Goal: Obtain resource: Download file/media

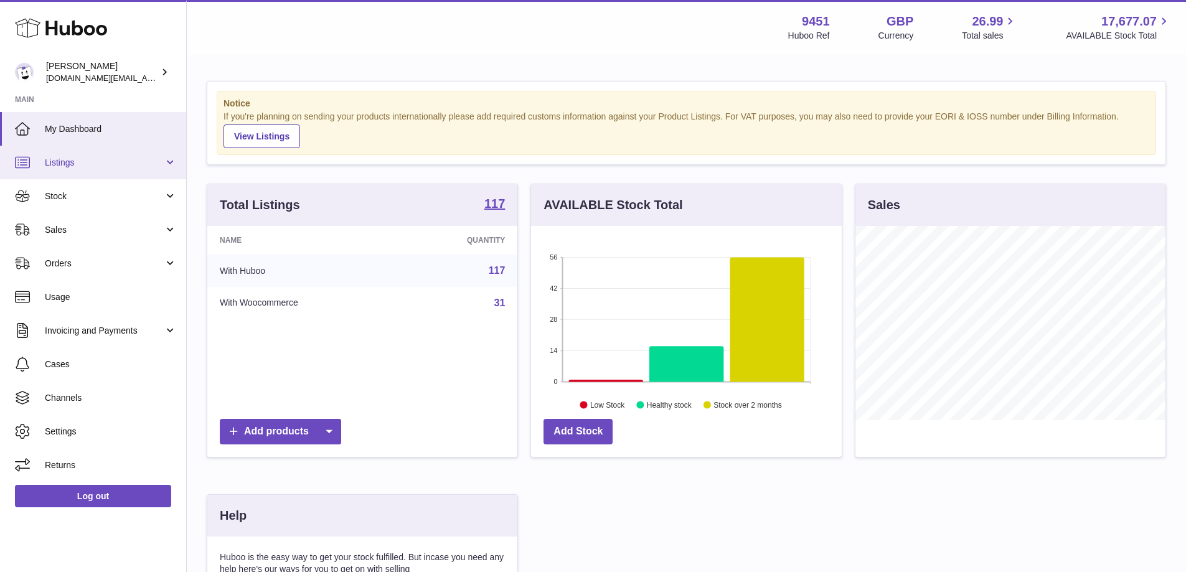
click at [157, 164] on span "Listings" at bounding box center [104, 163] width 119 height 12
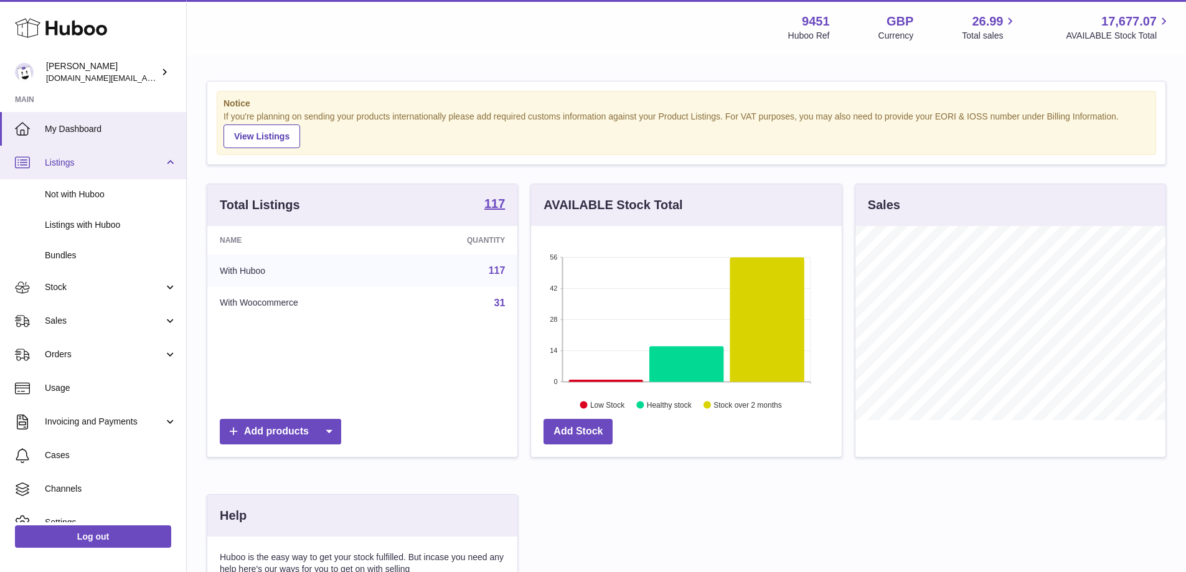
click at [157, 164] on span "Listings" at bounding box center [104, 163] width 119 height 12
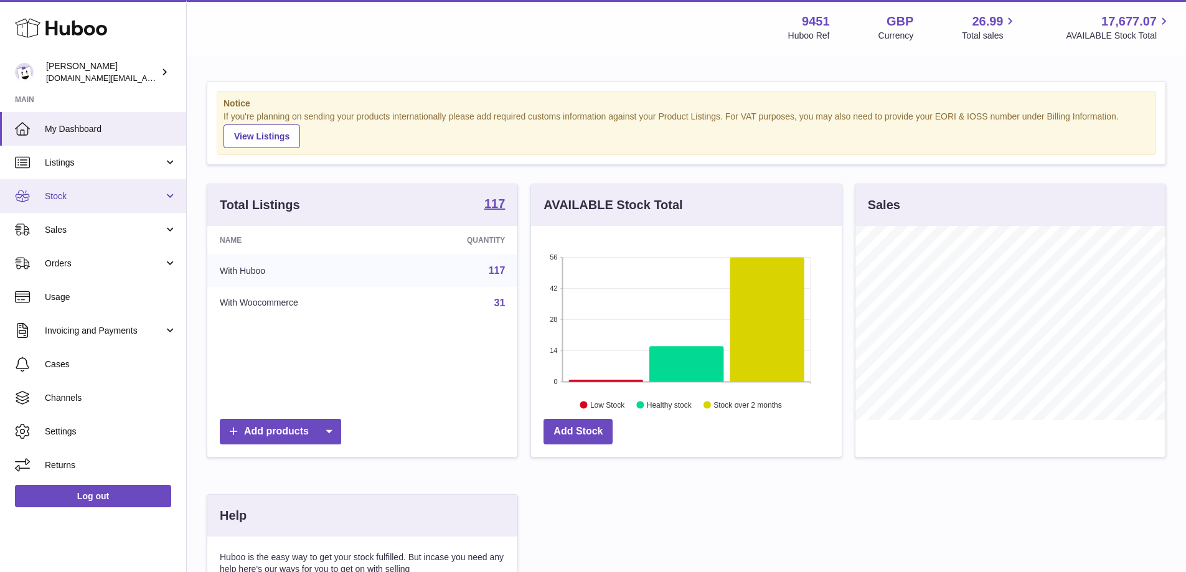
click at [151, 197] on span "Stock" at bounding box center [104, 197] width 119 height 12
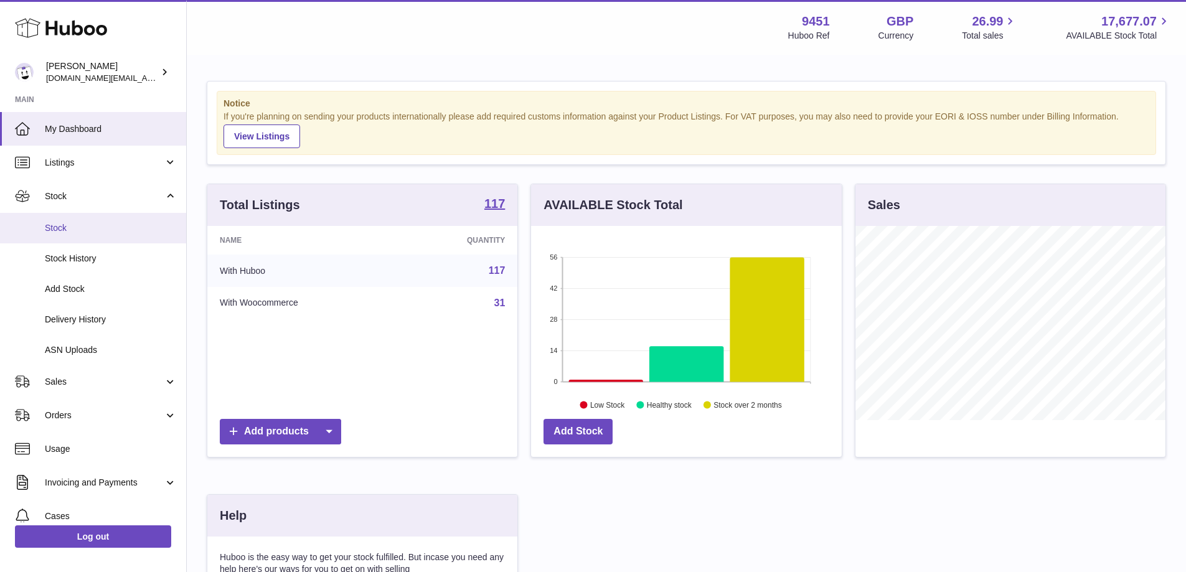
click at [66, 232] on span "Stock" at bounding box center [111, 228] width 132 height 12
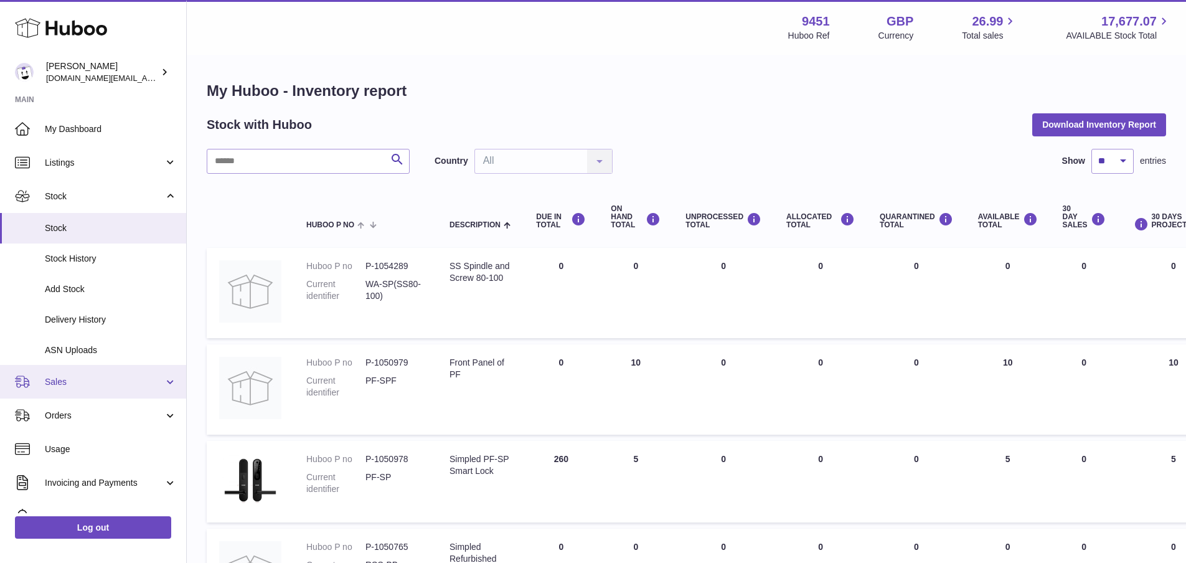
click at [67, 378] on span "Sales" at bounding box center [104, 382] width 119 height 12
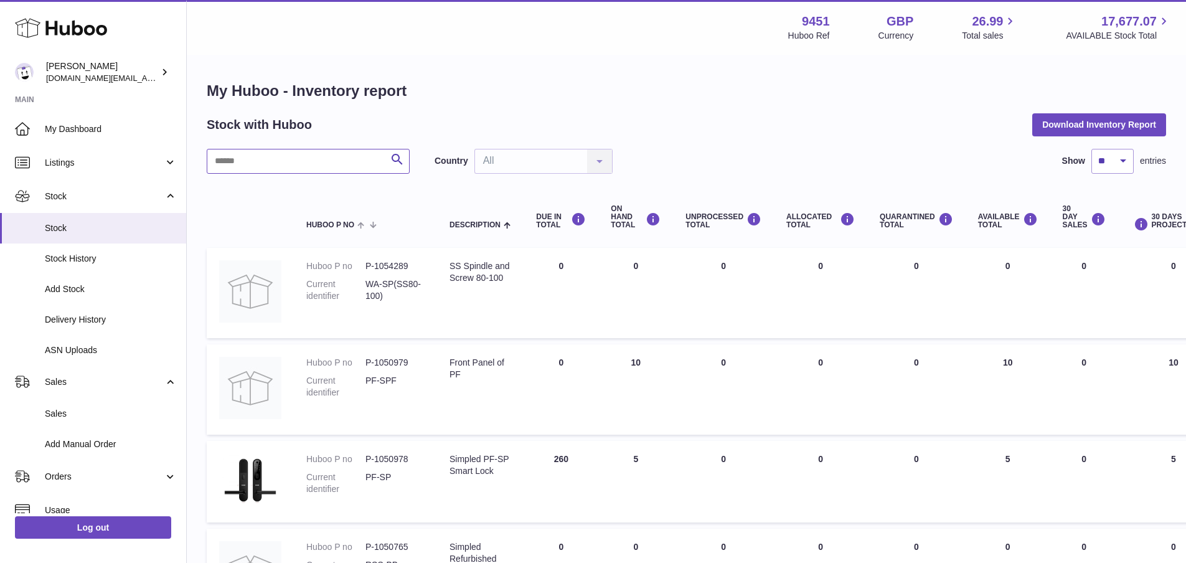
click at [308, 158] on input "text" at bounding box center [308, 161] width 203 height 25
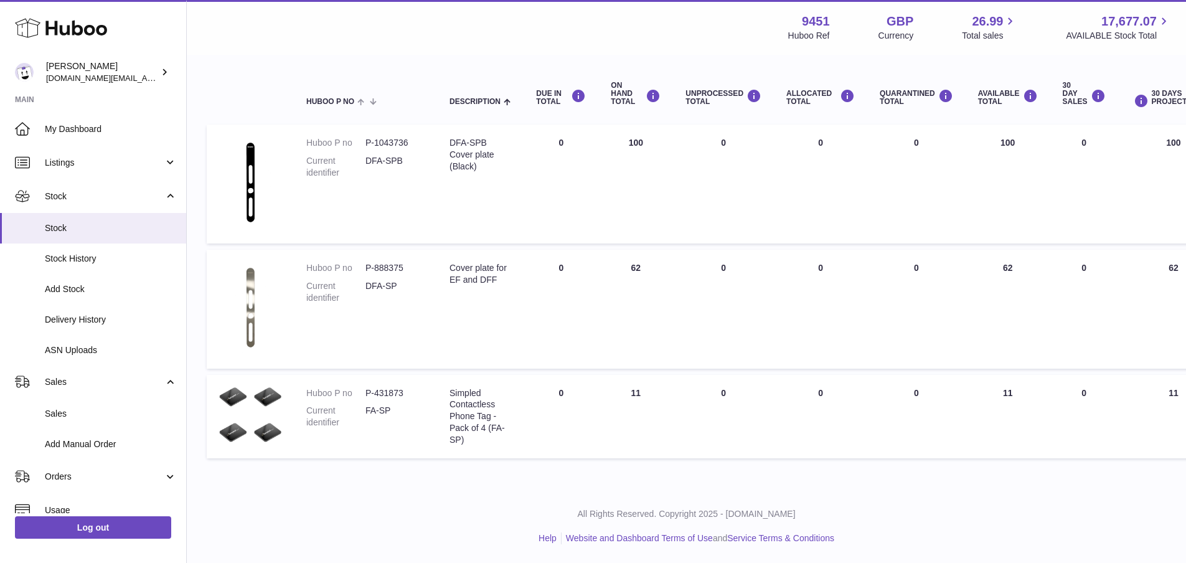
scroll to position [123, 0]
type input "**"
click at [161, 167] on span "Listings" at bounding box center [104, 163] width 119 height 12
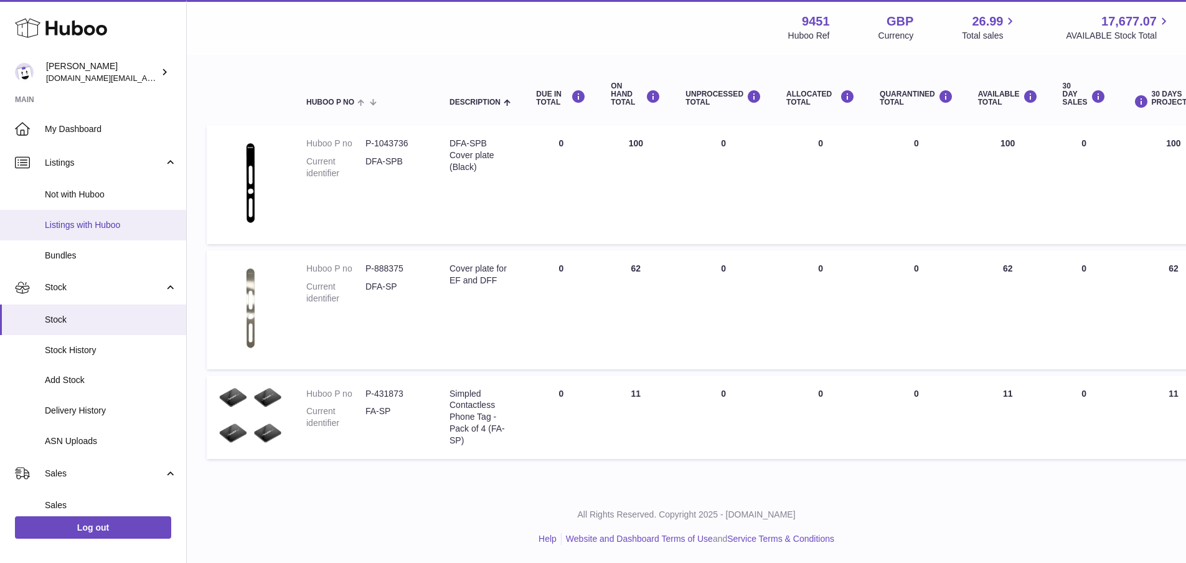
click at [111, 229] on span "Listings with Huboo" at bounding box center [111, 225] width 132 height 12
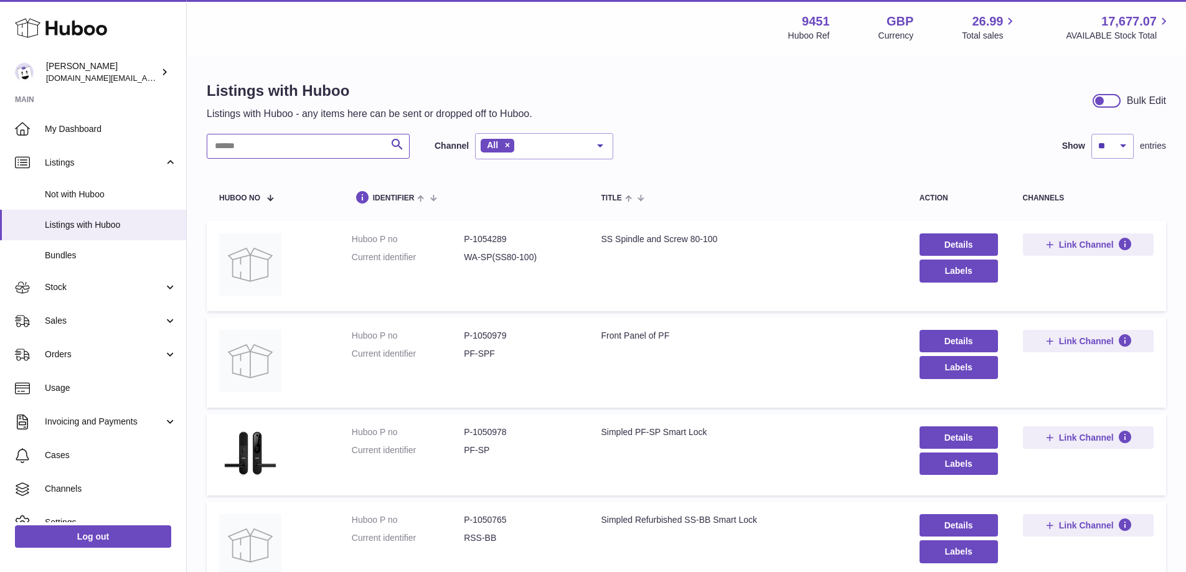
click at [260, 149] on input "text" at bounding box center [308, 146] width 203 height 25
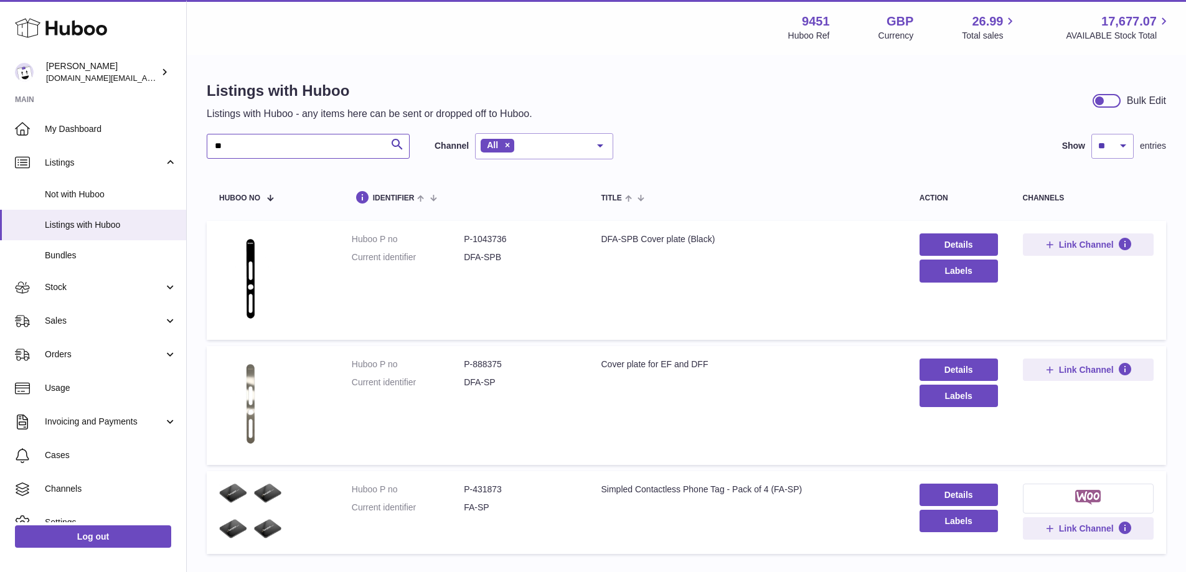
scroll to position [87, 0]
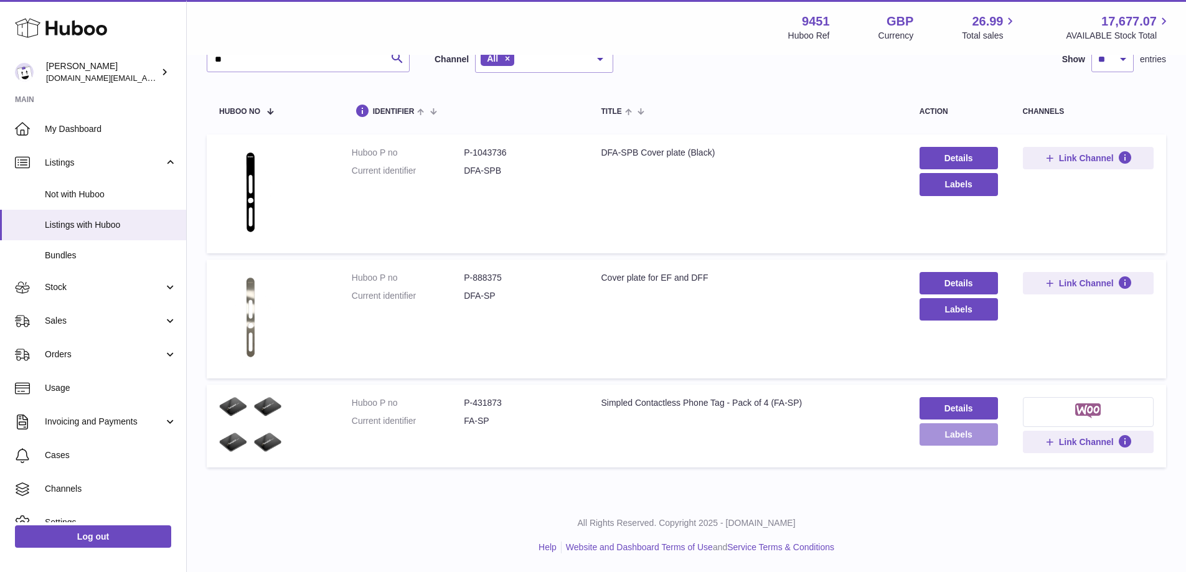
click at [960, 441] on button "Labels" at bounding box center [959, 434] width 78 height 22
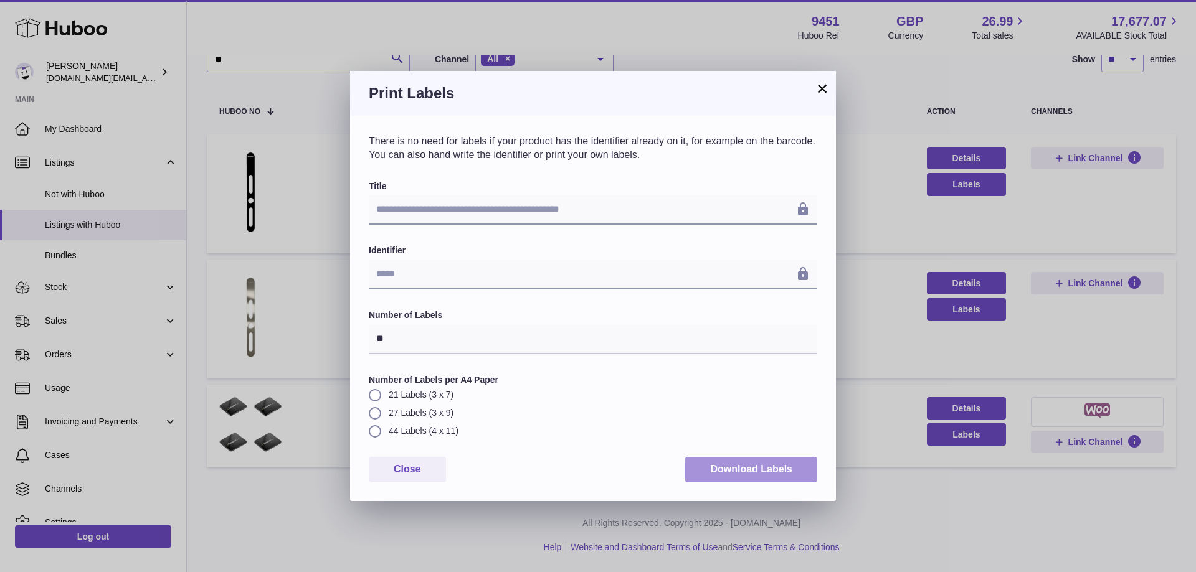
click at [746, 472] on button "Download Labels" at bounding box center [751, 470] width 132 height 26
click at [815, 96] on div "×" at bounding box center [822, 88] width 15 height 15
click at [821, 92] on button "×" at bounding box center [822, 88] width 15 height 15
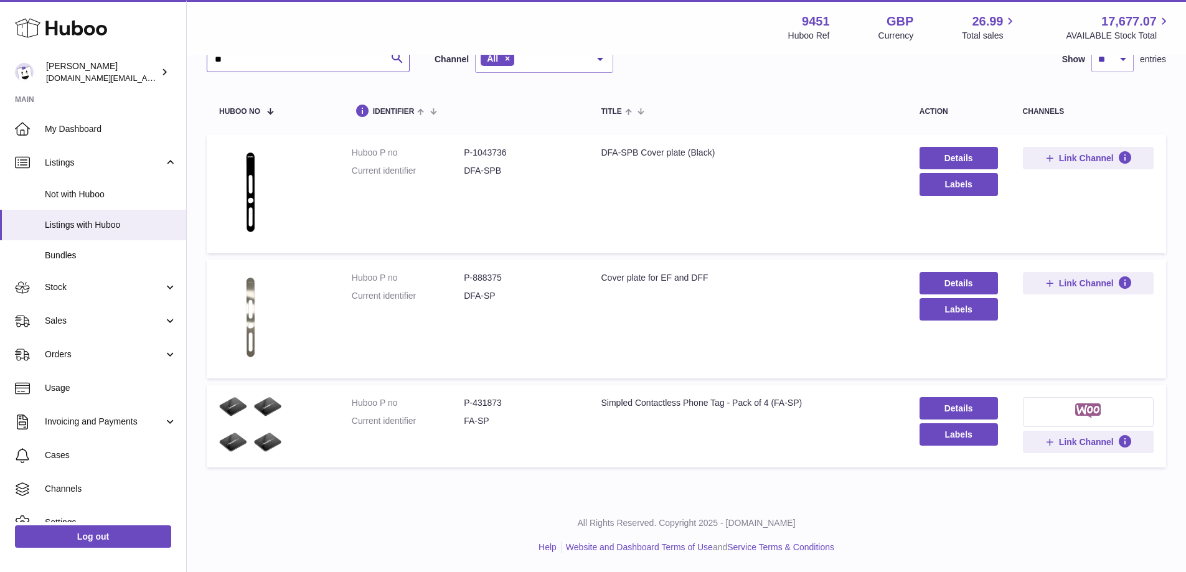
drag, startPoint x: 224, startPoint y: 61, endPoint x: 207, endPoint y: 64, distance: 17.1
click at [207, 64] on input "**" at bounding box center [308, 59] width 203 height 25
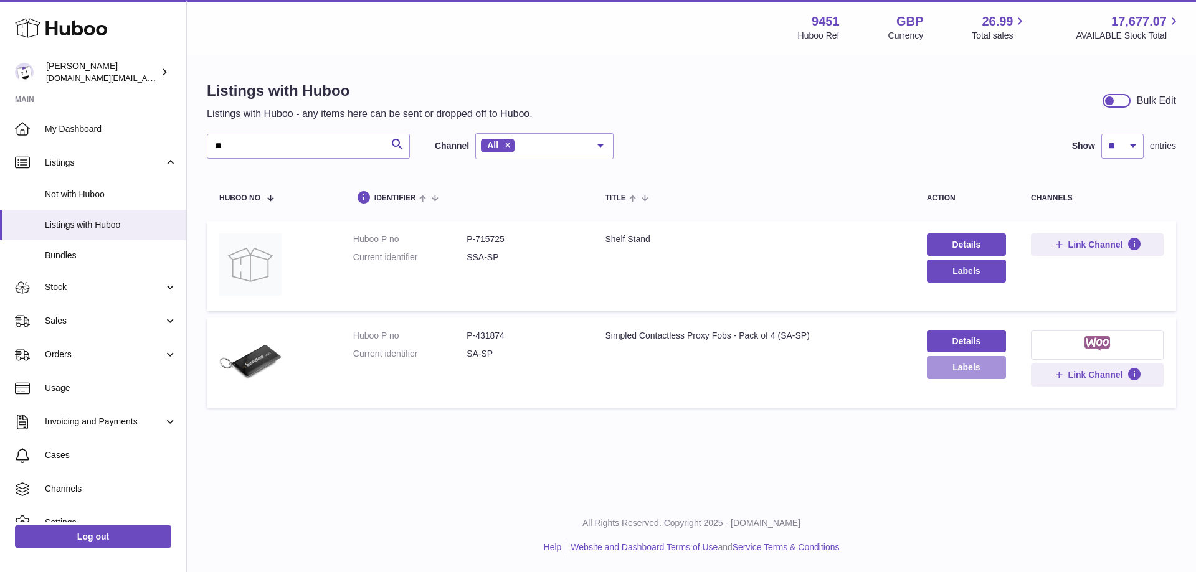
click at [945, 373] on button "Labels" at bounding box center [966, 367] width 79 height 22
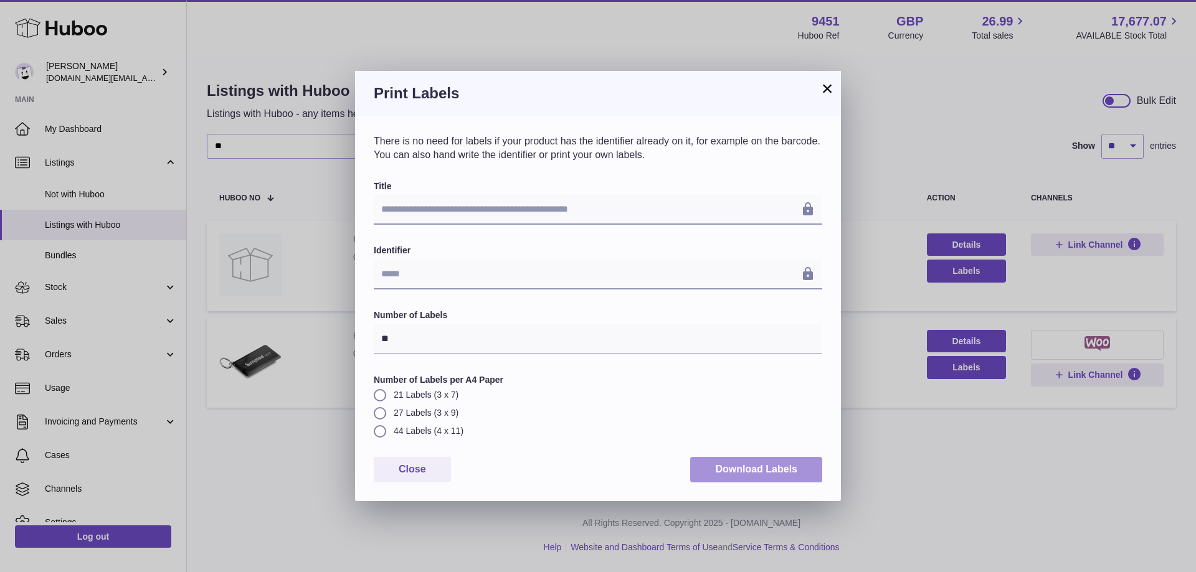
click at [758, 468] on button "Download Labels" at bounding box center [756, 470] width 132 height 26
click at [824, 92] on button "×" at bounding box center [827, 88] width 15 height 15
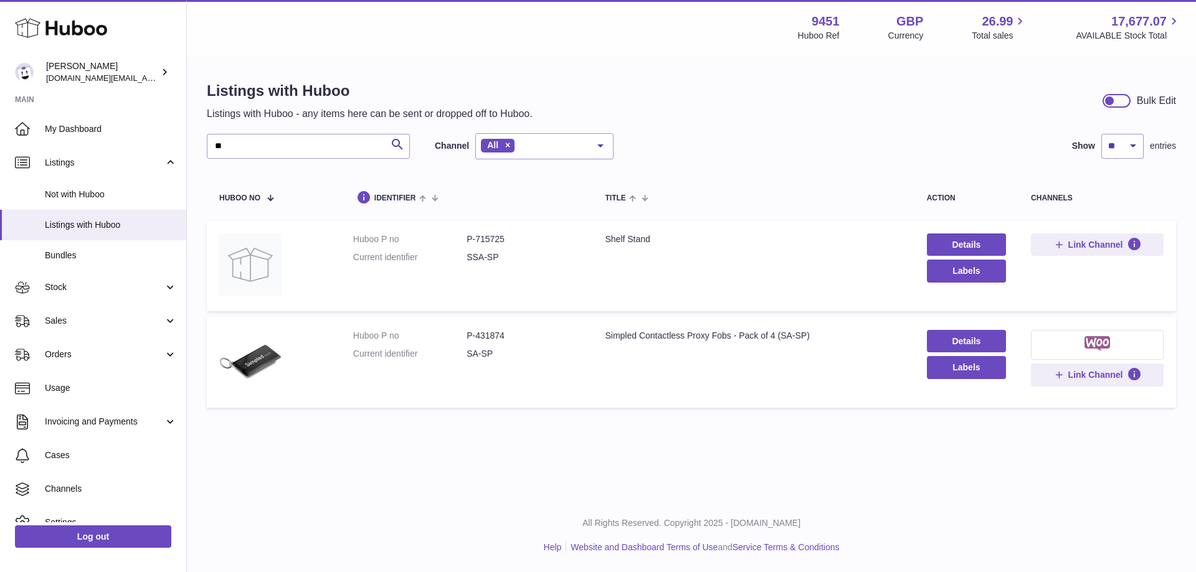
drag, startPoint x: 237, startPoint y: 164, endPoint x: 225, endPoint y: 160, distance: 13.0
click at [224, 161] on div "** Search Channel All All eBay Amazon Shopify Woocommerce Etsy No elements foun…" at bounding box center [691, 273] width 969 height 281
drag, startPoint x: 229, startPoint y: 152, endPoint x: 200, endPoint y: 152, distance: 29.3
click at [200, 152] on div "Listings with Huboo Listings with Huboo - any items here can be sent or dropped…" at bounding box center [691, 247] width 1009 height 383
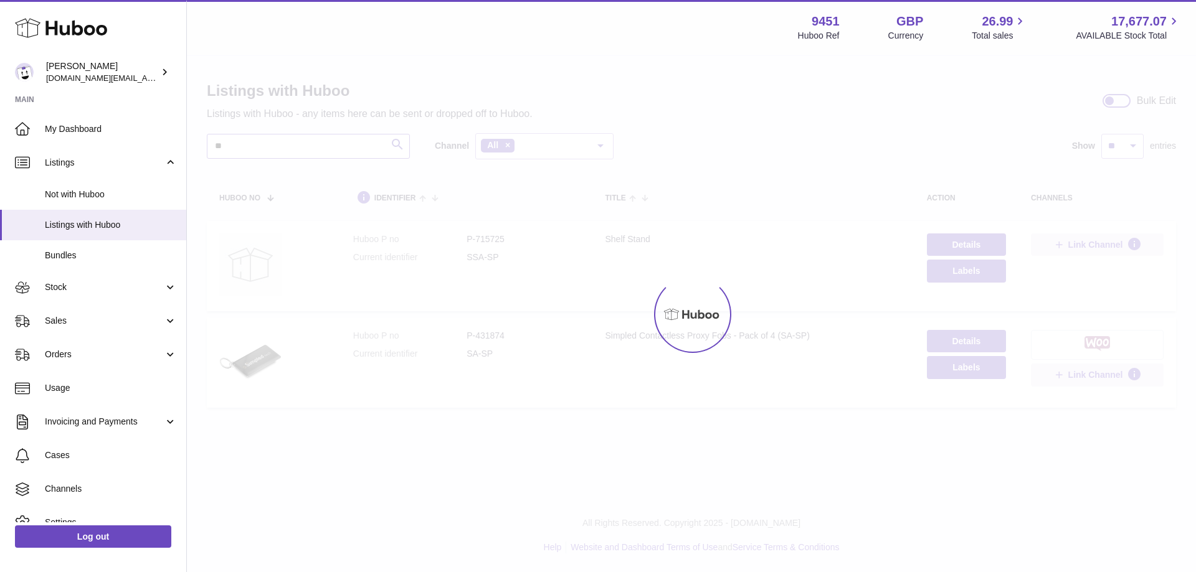
type input "*"
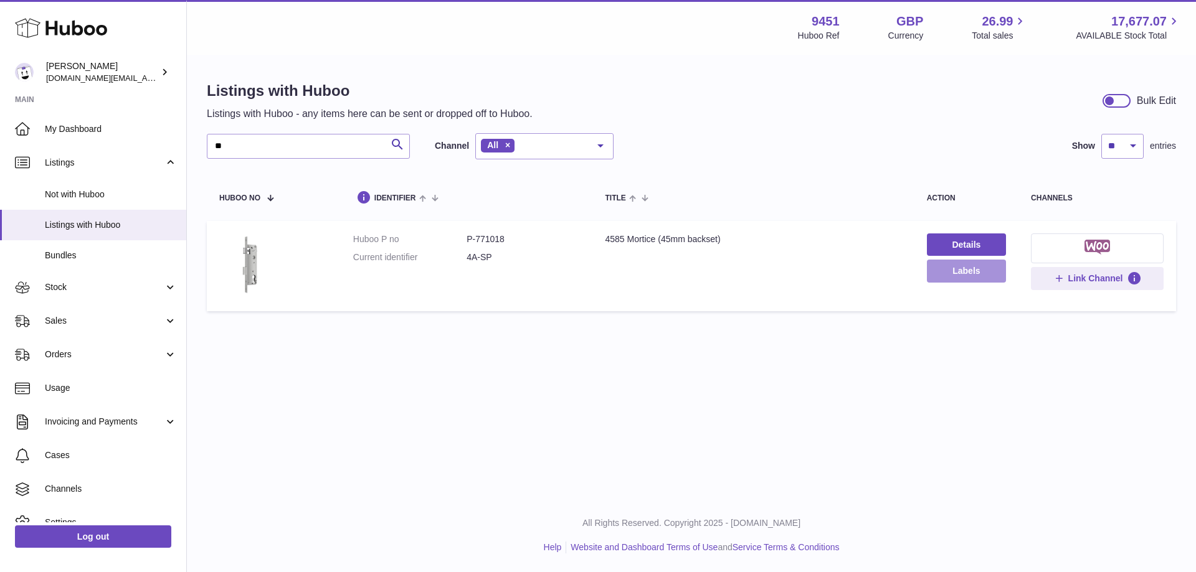
click at [953, 275] on button "Labels" at bounding box center [966, 271] width 79 height 22
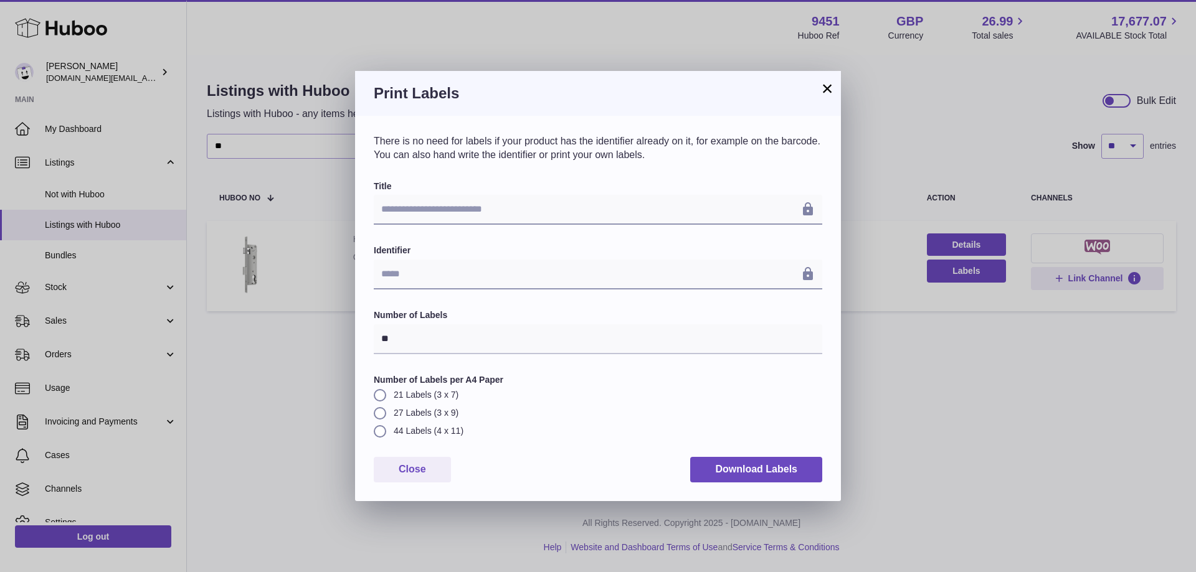
click at [734, 484] on div "**********" at bounding box center [598, 308] width 486 height 385
click at [735, 475] on button "Download Labels" at bounding box center [756, 470] width 132 height 26
click at [825, 93] on button "×" at bounding box center [827, 88] width 15 height 15
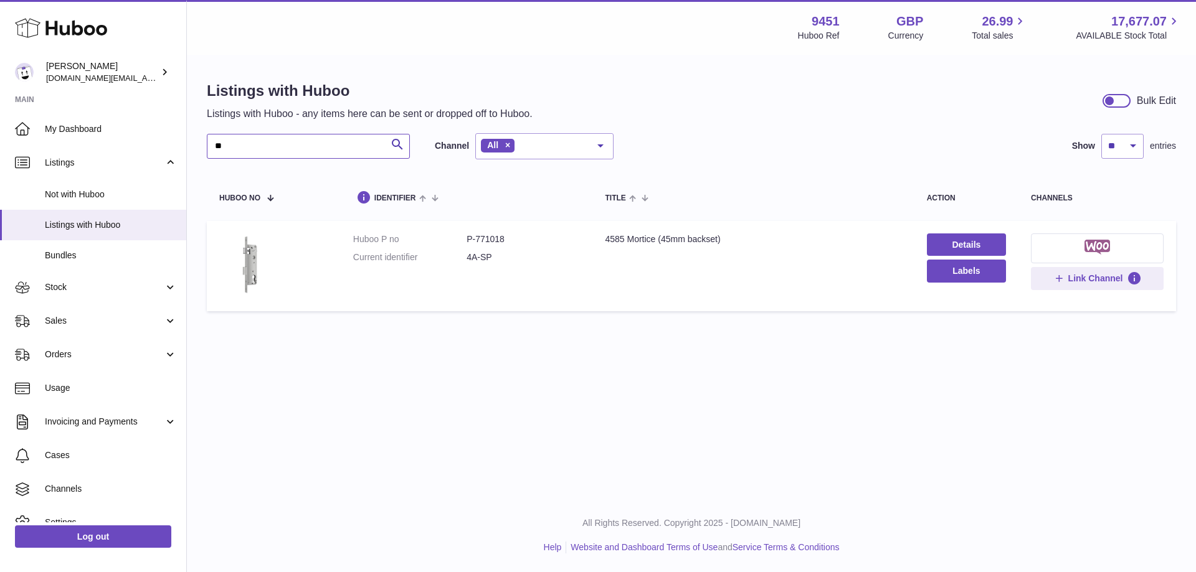
drag, startPoint x: 220, startPoint y: 146, endPoint x: 207, endPoint y: 152, distance: 14.8
click at [207, 152] on input "**" at bounding box center [308, 146] width 203 height 25
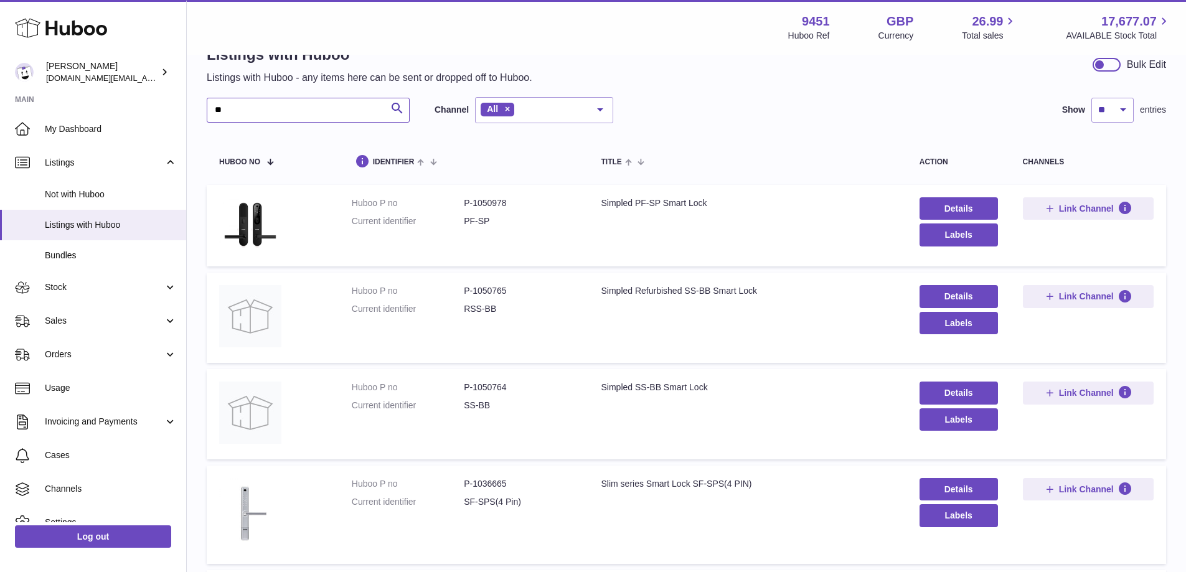
scroll to position [17, 0]
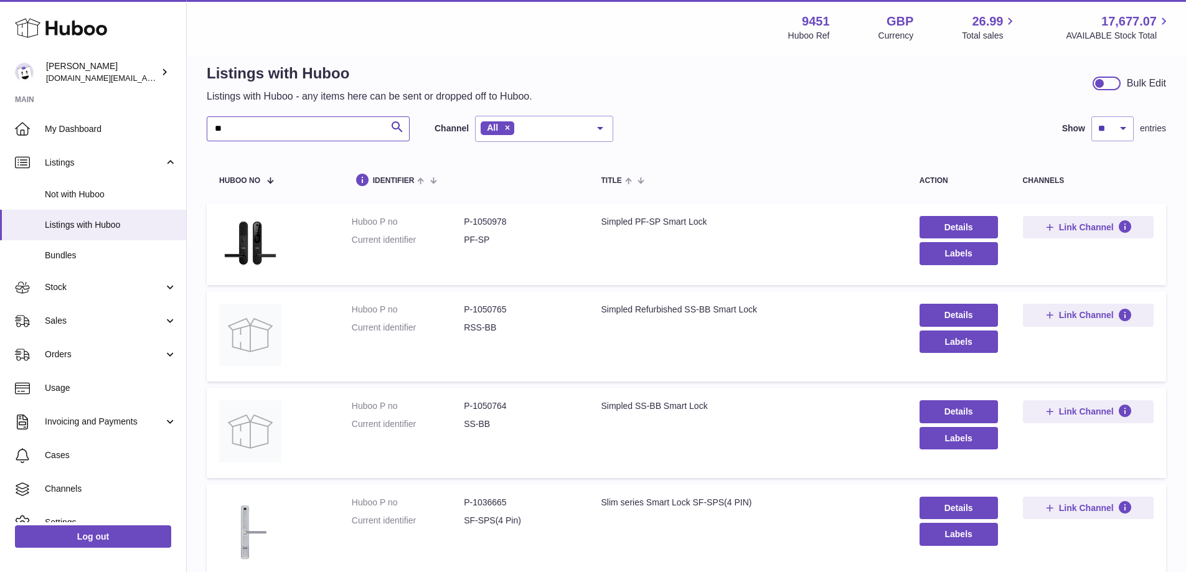
click at [251, 130] on input "**" at bounding box center [308, 128] width 203 height 25
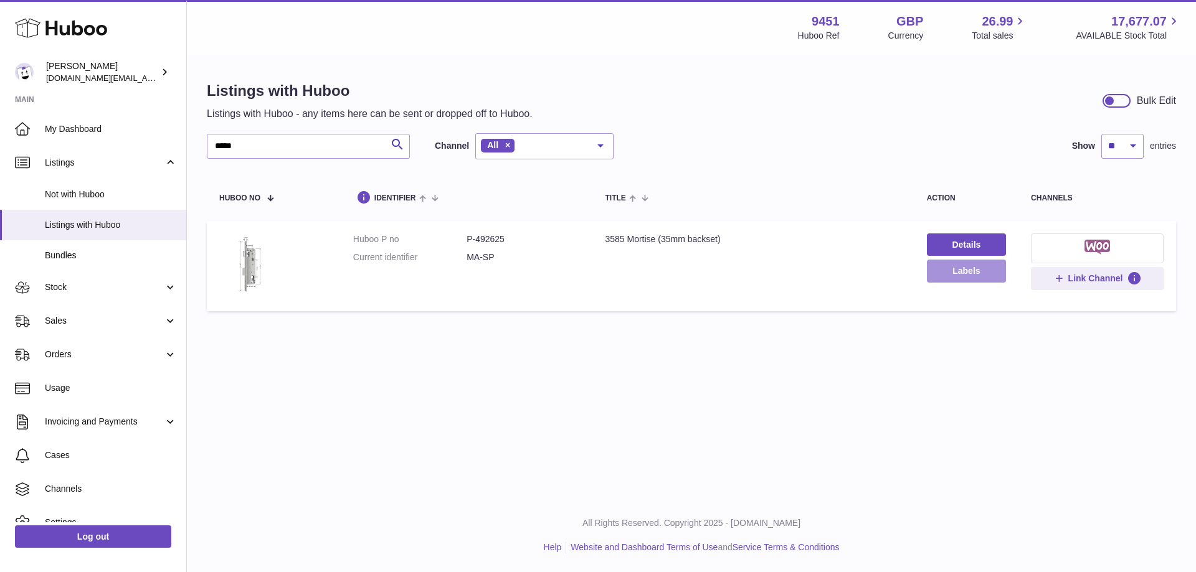
click at [945, 276] on button "Labels" at bounding box center [966, 271] width 79 height 22
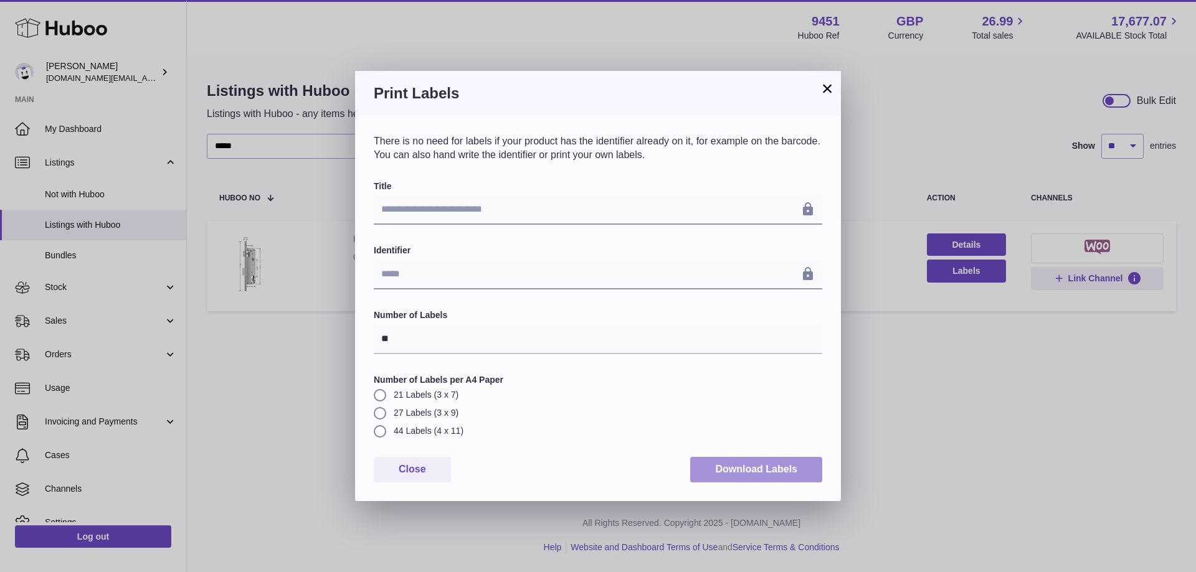
click at [729, 470] on button "Download Labels" at bounding box center [756, 470] width 132 height 26
click at [821, 96] on div "×" at bounding box center [827, 88] width 15 height 15
click at [825, 90] on button "×" at bounding box center [827, 88] width 15 height 15
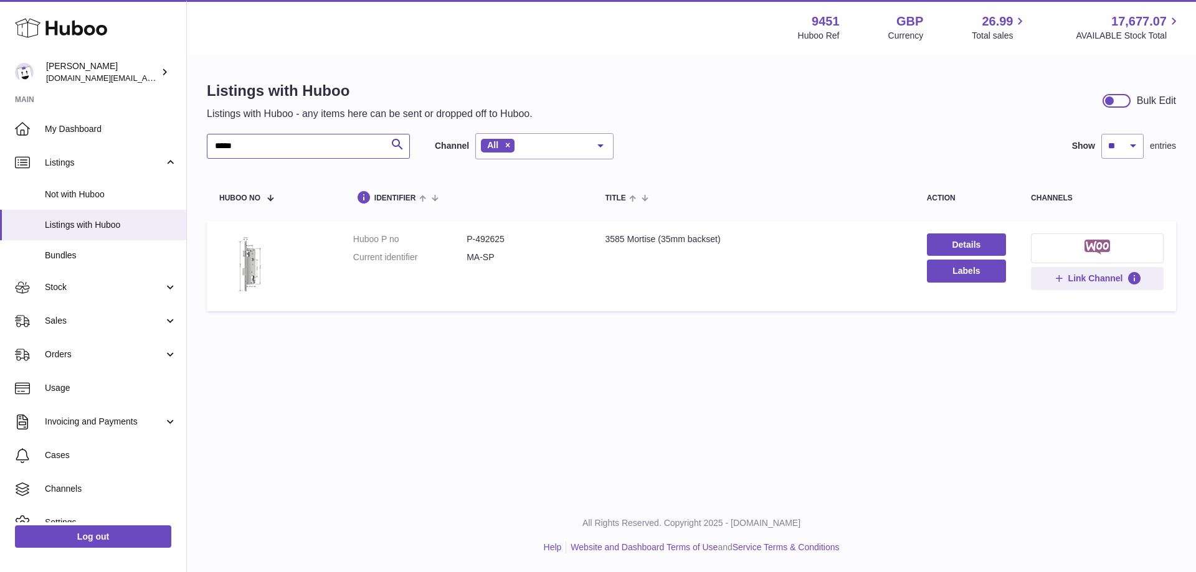
drag, startPoint x: 242, startPoint y: 150, endPoint x: 196, endPoint y: 154, distance: 46.9
click at [196, 154] on div "Listings with Huboo Listings with Huboo - any items here can be sent or dropped…" at bounding box center [691, 199] width 1009 height 286
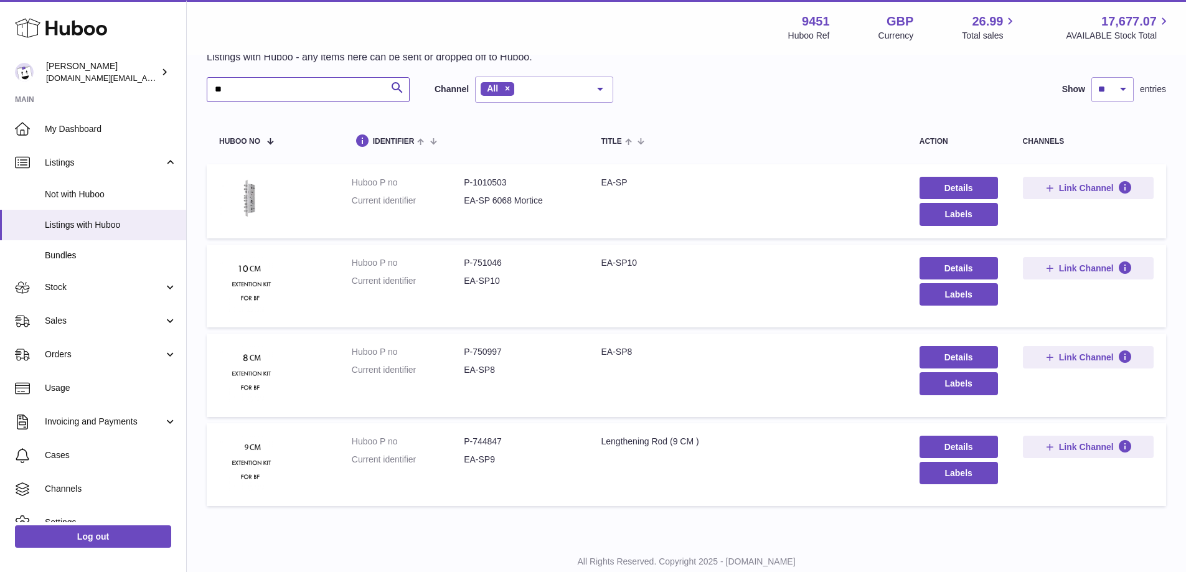
scroll to position [50, 0]
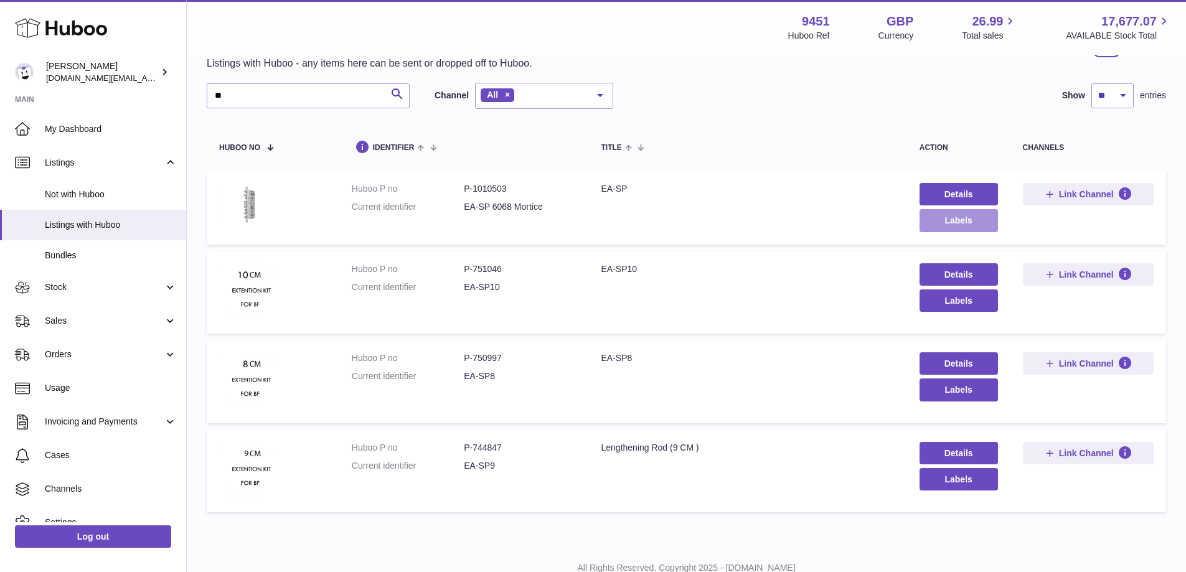
click at [967, 219] on button "Labels" at bounding box center [959, 220] width 78 height 22
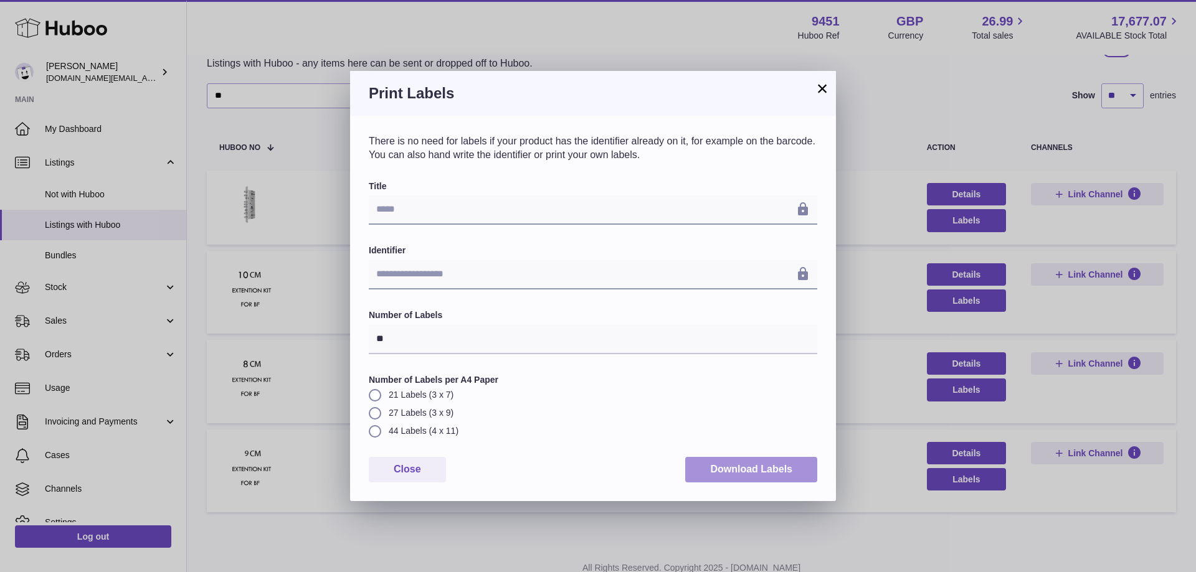
click at [720, 468] on button "Download Labels" at bounding box center [751, 470] width 132 height 26
click at [825, 89] on button "×" at bounding box center [822, 88] width 15 height 15
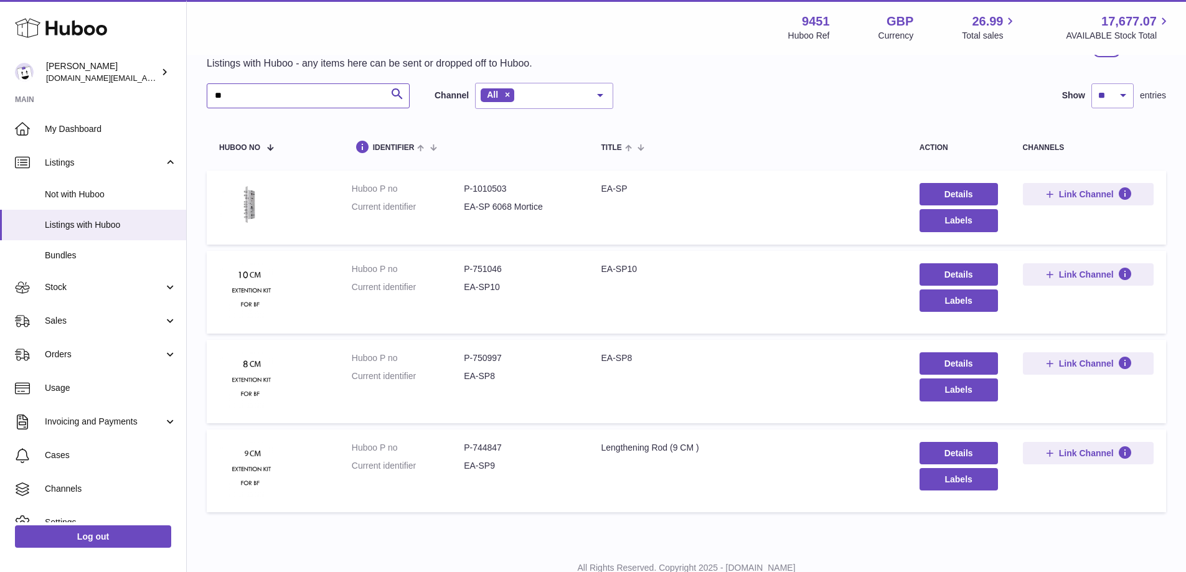
drag, startPoint x: 237, startPoint y: 99, endPoint x: 210, endPoint y: 105, distance: 27.4
click at [210, 105] on input "**" at bounding box center [308, 95] width 203 height 25
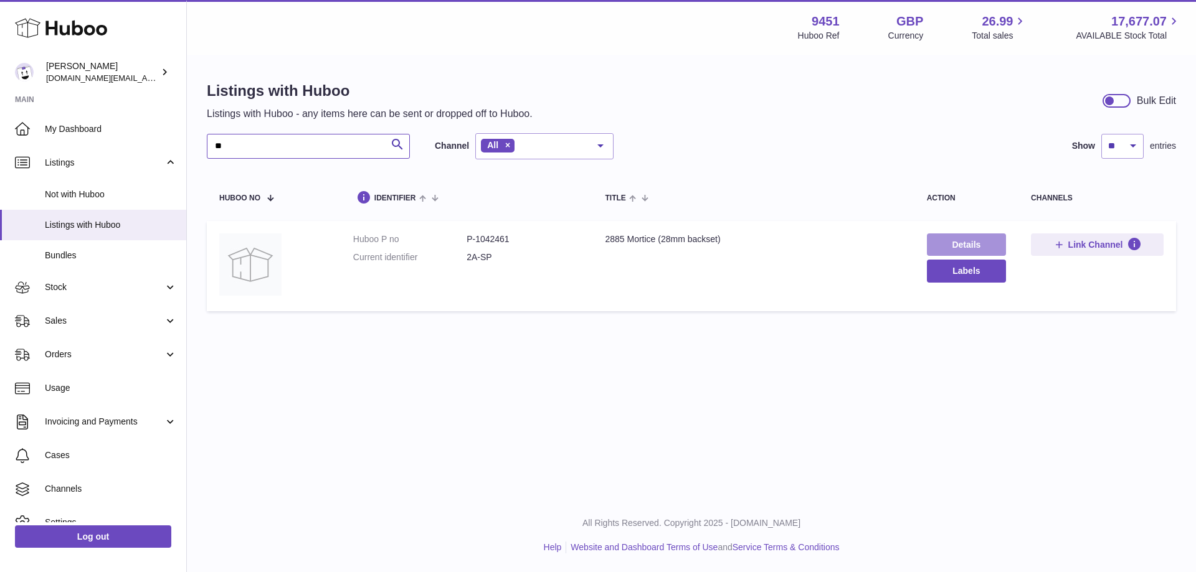
type input "**"
click at [955, 248] on link "Details" at bounding box center [966, 245] width 79 height 22
click at [948, 277] on button "Labels" at bounding box center [966, 271] width 79 height 22
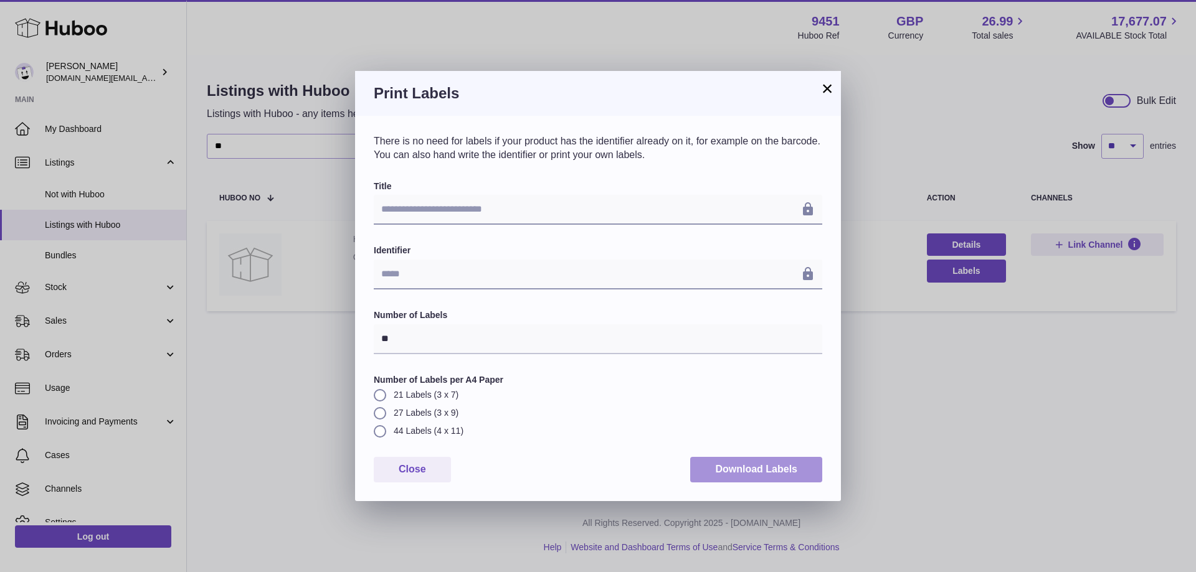
click at [744, 470] on button "Download Labels" at bounding box center [756, 470] width 132 height 26
click at [827, 94] on button "×" at bounding box center [827, 88] width 15 height 15
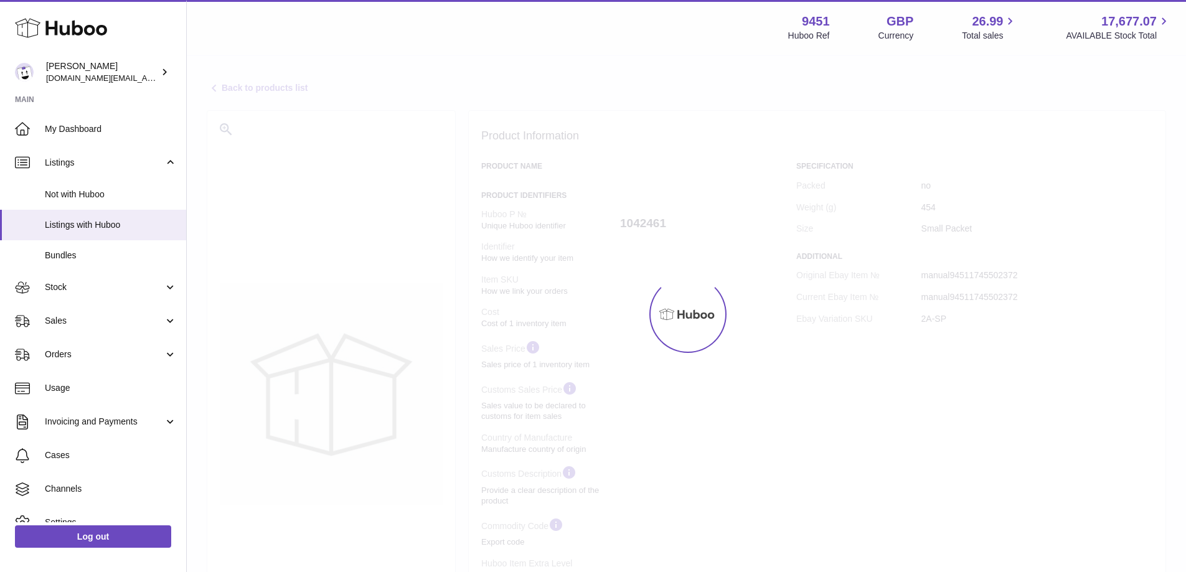
select select "**"
select select "****"
